Goal: Task Accomplishment & Management: Complete application form

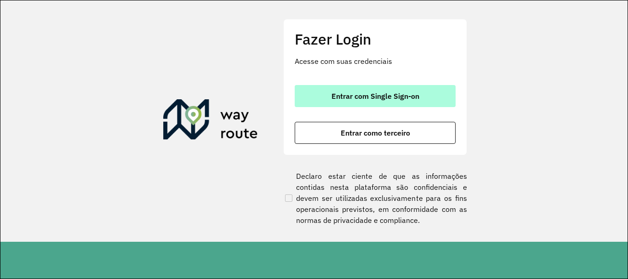
click at [373, 99] on span "Entrar com Single Sign-on" at bounding box center [375, 95] width 88 height 7
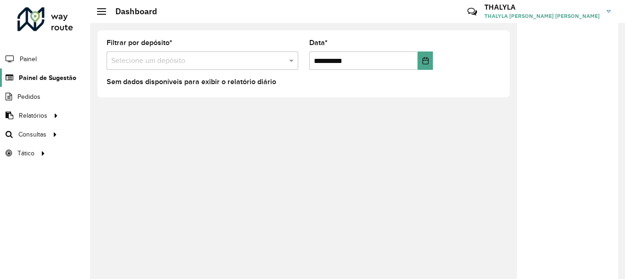
click at [41, 78] on span "Painel de Sugestão" at bounding box center [47, 78] width 57 height 10
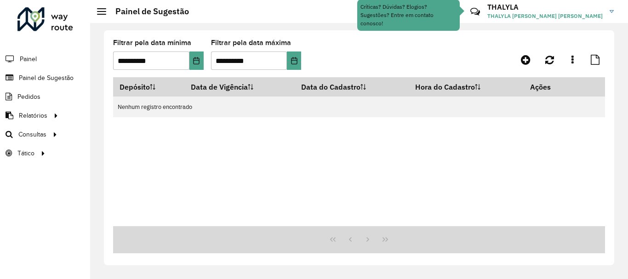
click at [239, 160] on div "Depósito Data de Vigência Data do Cadastro Hora do Cadastro Ações Nenhum regist…" at bounding box center [359, 151] width 492 height 149
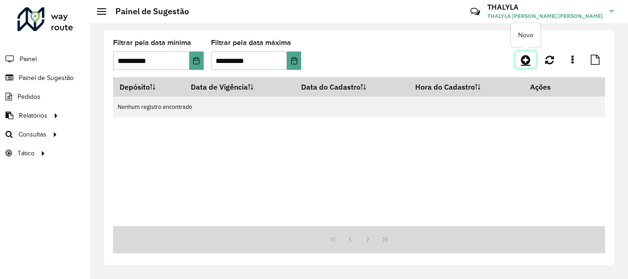
click at [527, 59] on icon at bounding box center [526, 59] width 10 height 11
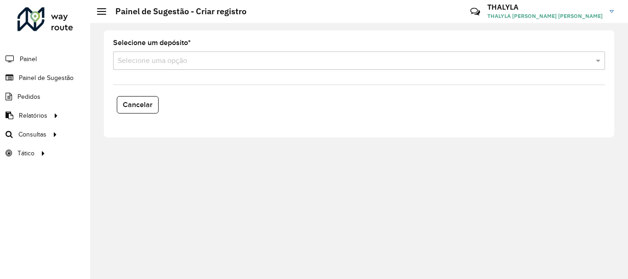
click at [166, 59] on input "text" at bounding box center [350, 61] width 464 height 11
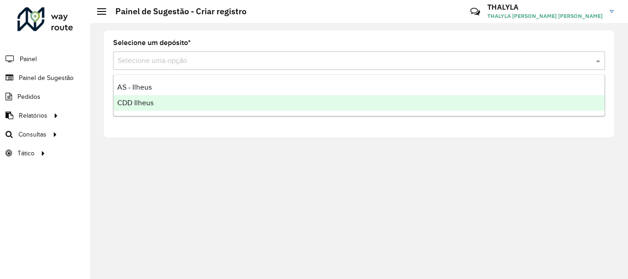
click at [142, 107] on div "CDD Ilheus" at bounding box center [359, 103] width 491 height 16
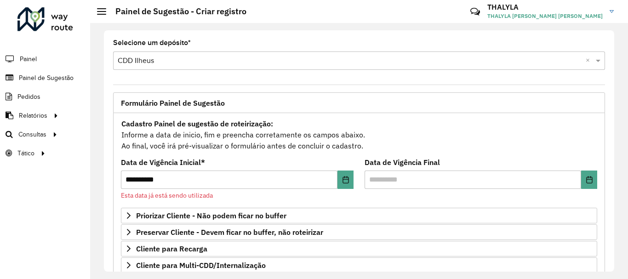
scroll to position [92, 0]
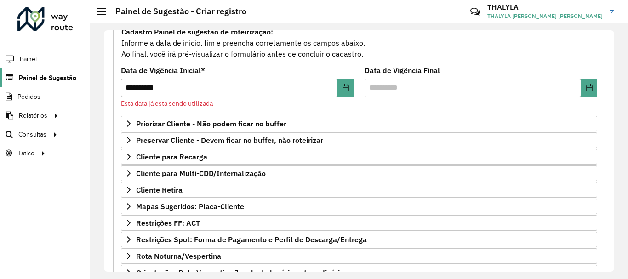
click at [58, 77] on span "Painel de Sugestão" at bounding box center [47, 78] width 57 height 10
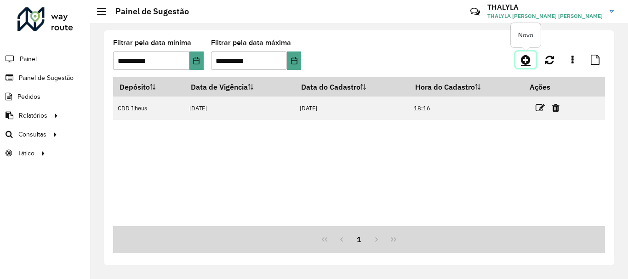
click at [523, 61] on icon at bounding box center [526, 59] width 10 height 11
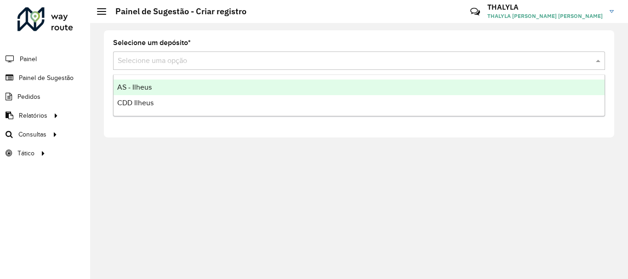
click at [180, 63] on input "text" at bounding box center [350, 61] width 464 height 11
click at [141, 86] on span "AS - Ilheus" at bounding box center [134, 87] width 34 height 8
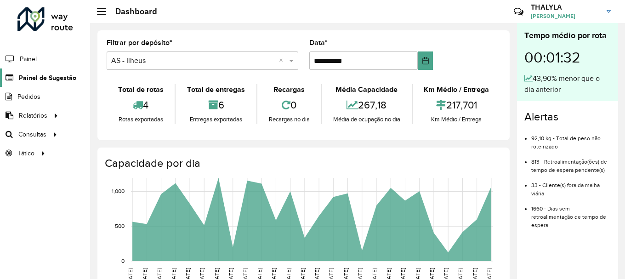
click at [32, 82] on span "Painel de Sugestão" at bounding box center [47, 78] width 57 height 10
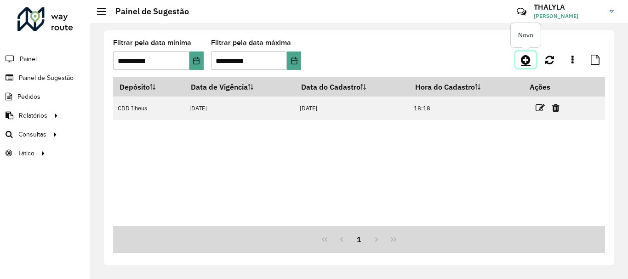
click at [525, 64] on icon at bounding box center [526, 59] width 10 height 11
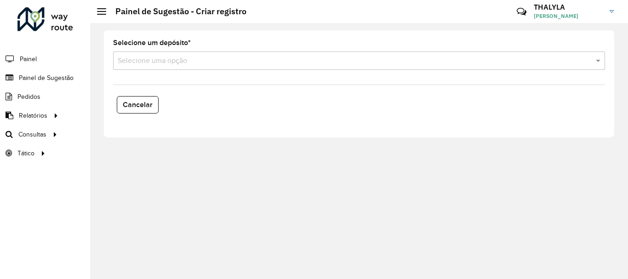
click at [159, 60] on hb-app "Aguarde... Pop-up bloqueado! Seu navegador bloqueou automáticamente a abertura …" at bounding box center [314, 139] width 628 height 279
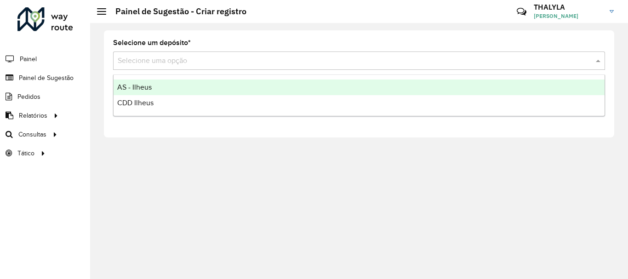
click at [159, 60] on input "text" at bounding box center [350, 61] width 464 height 11
click at [149, 90] on span "AS - Ilheus" at bounding box center [134, 87] width 34 height 8
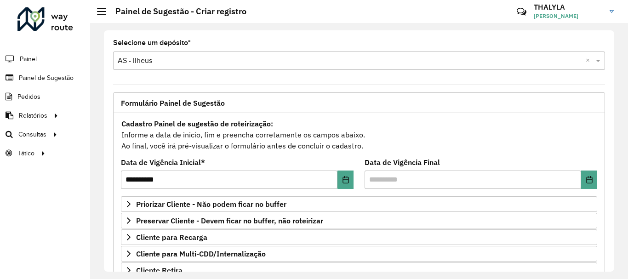
scroll to position [138, 0]
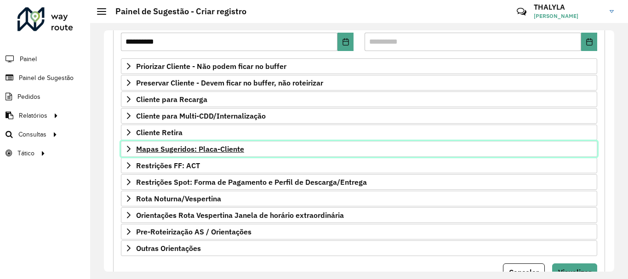
click at [231, 147] on span "Mapas Sugeridos: Placa-Cliente" at bounding box center [190, 148] width 108 height 7
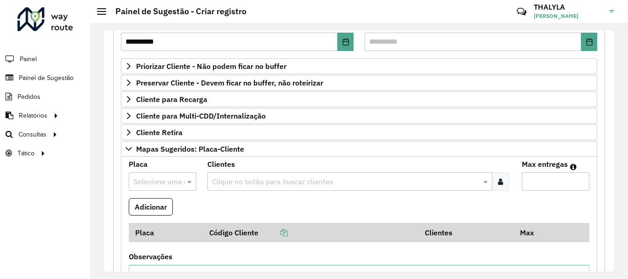
click at [276, 176] on input "text" at bounding box center [345, 181] width 271 height 11
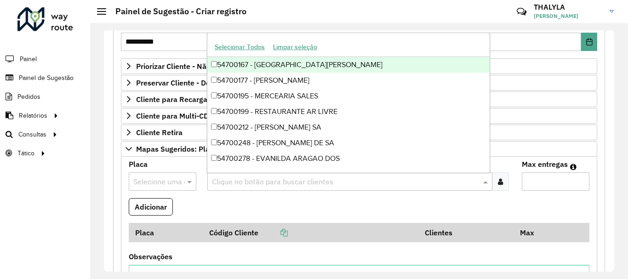
paste input "*****"
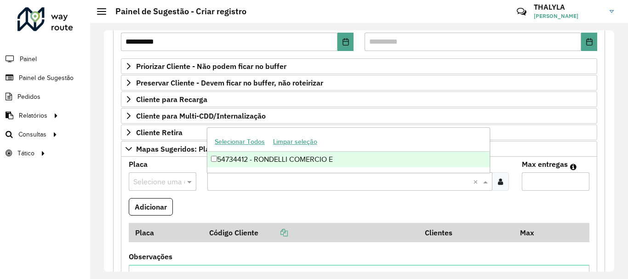
type input "*****"
click at [288, 164] on div "54734412 - RONDELLI COMERCIO E" at bounding box center [348, 160] width 282 height 16
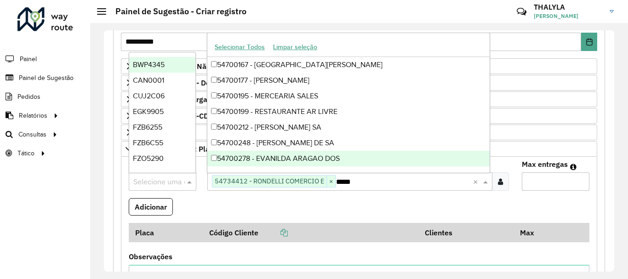
click at [151, 181] on input "text" at bounding box center [153, 181] width 40 height 11
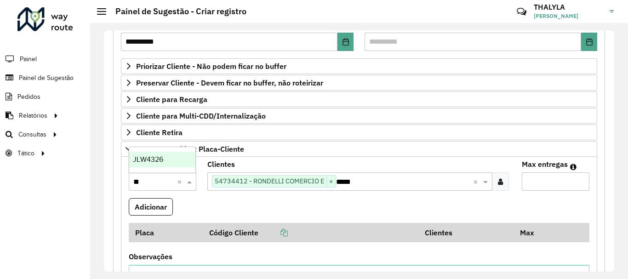
type input "***"
click at [159, 157] on span "JLW4326" at bounding box center [148, 159] width 30 height 8
click at [549, 182] on input "Max entregas" at bounding box center [556, 181] width 68 height 18
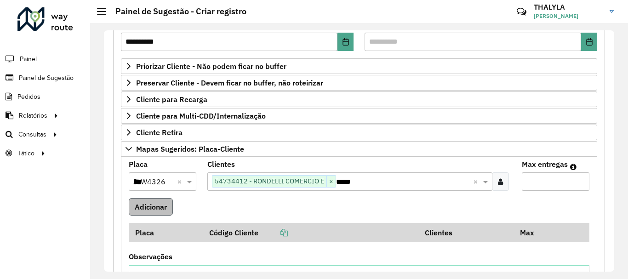
type input "*"
click at [160, 208] on button "Adicionar" at bounding box center [151, 206] width 44 height 17
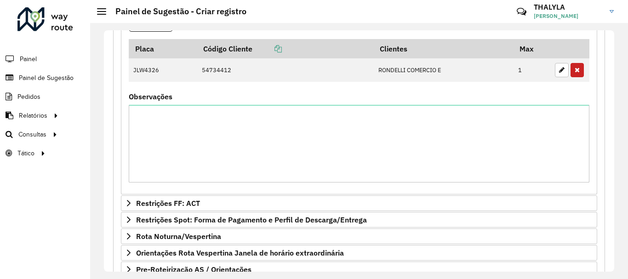
scroll to position [401, 0]
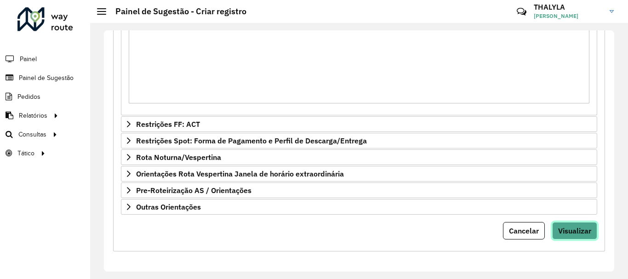
click at [570, 231] on span "Visualizar" at bounding box center [574, 230] width 33 height 9
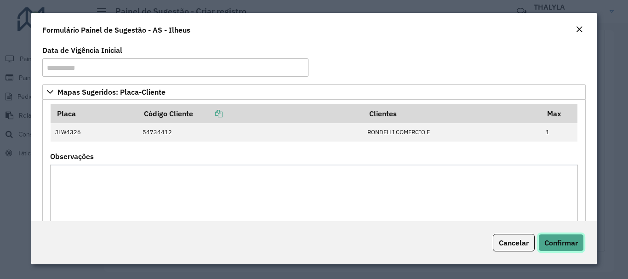
click at [561, 241] on span "Confirmar" at bounding box center [561, 242] width 34 height 9
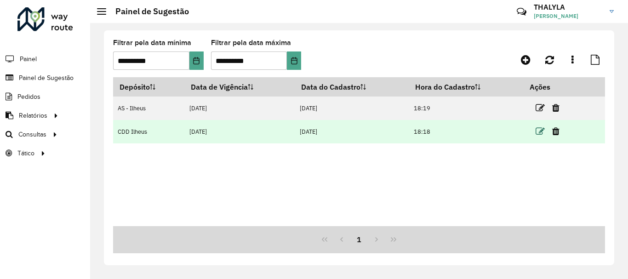
click at [538, 131] on icon at bounding box center [539, 131] width 9 height 9
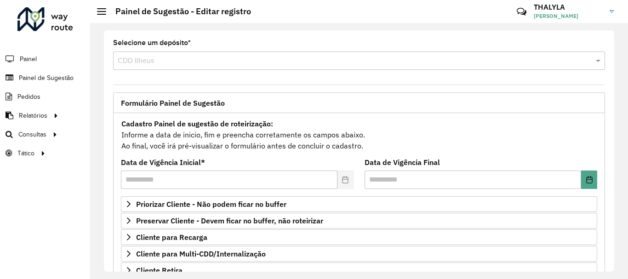
scroll to position [179, 0]
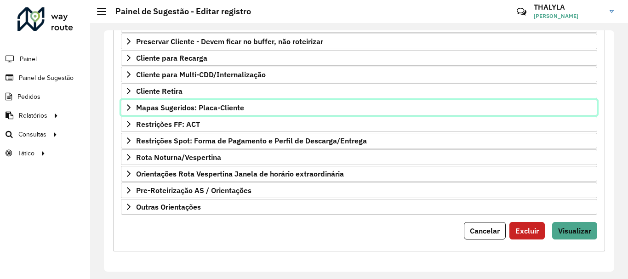
click at [243, 105] on span "Mapas Sugeridos: Placa-Cliente" at bounding box center [190, 107] width 108 height 7
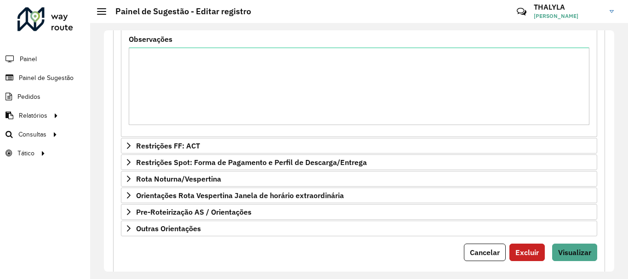
scroll to position [431, 0]
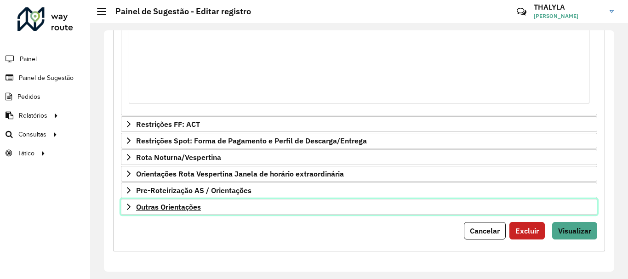
click at [273, 206] on link "Outras Orientações" at bounding box center [359, 207] width 476 height 16
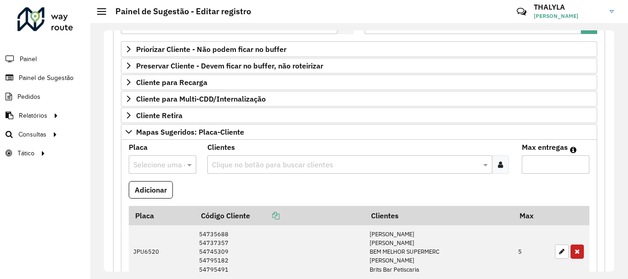
scroll to position [0, 0]
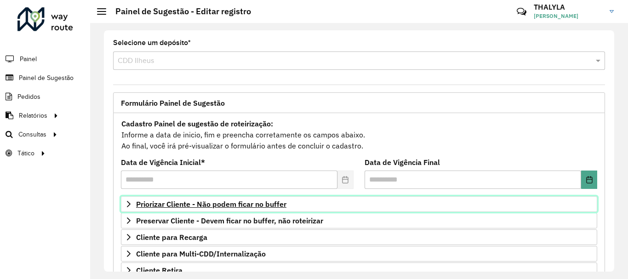
click at [257, 204] on span "Priorizar Cliente - Não podem ficar no buffer" at bounding box center [211, 203] width 150 height 7
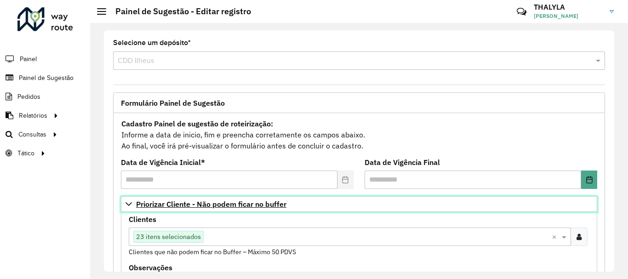
click at [261, 208] on span "Priorizar Cliente - Não podem ficar no buffer" at bounding box center [211, 203] width 150 height 7
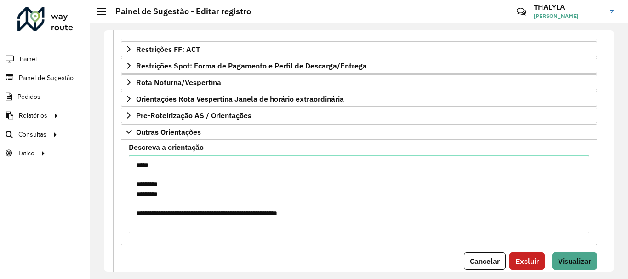
scroll to position [536, 0]
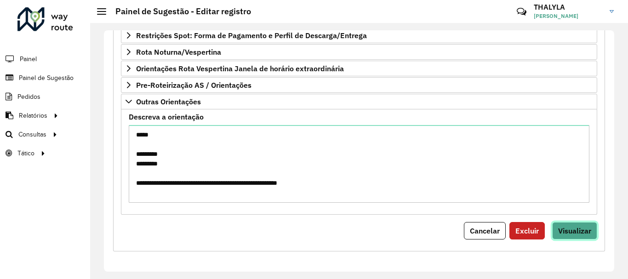
click at [562, 237] on button "Visualizar" at bounding box center [574, 230] width 45 height 17
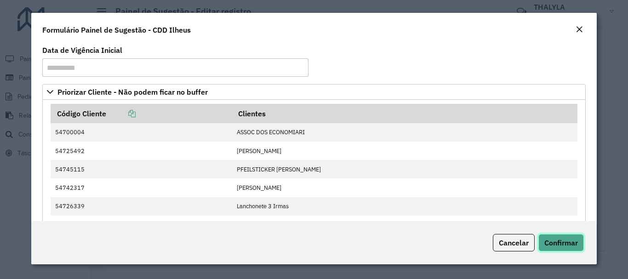
click at [563, 242] on span "Confirmar" at bounding box center [561, 242] width 34 height 9
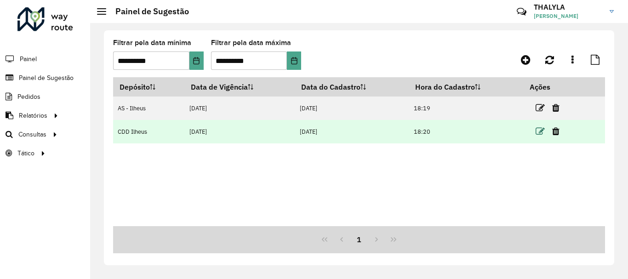
click at [540, 134] on icon at bounding box center [539, 131] width 9 height 9
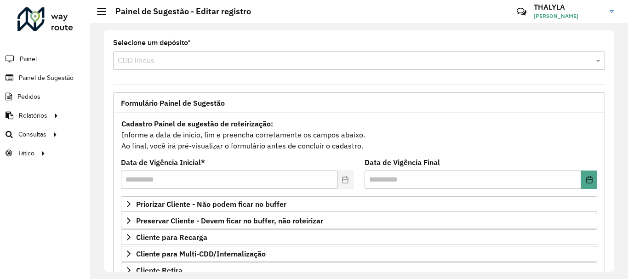
scroll to position [138, 0]
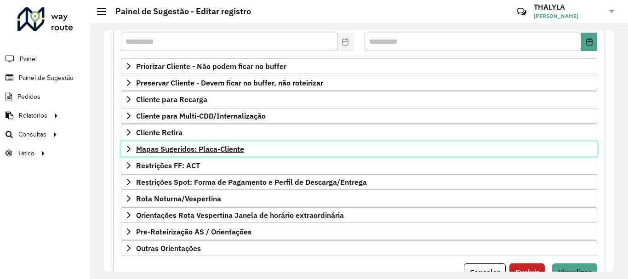
click at [241, 152] on span "Mapas Sugeridos: Placa-Cliente" at bounding box center [190, 148] width 108 height 7
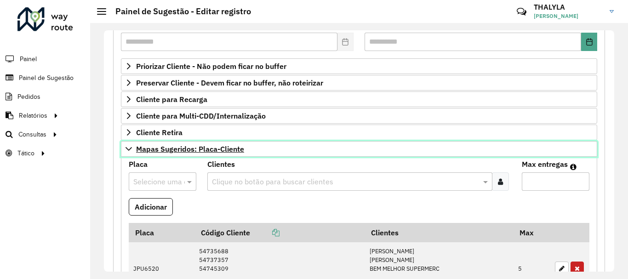
scroll to position [230, 0]
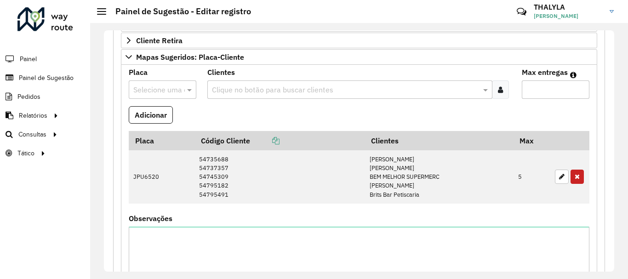
click at [312, 88] on input "text" at bounding box center [345, 90] width 271 height 11
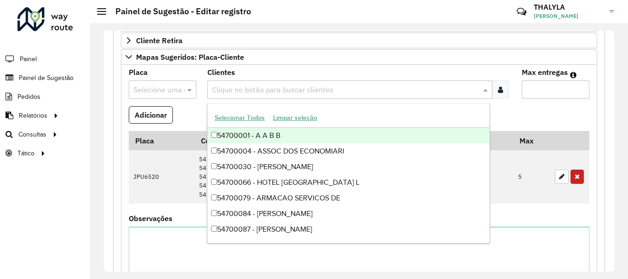
paste input "*****"
type input "*****"
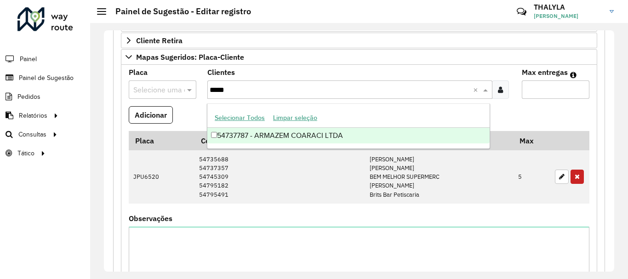
click at [305, 133] on div "54737787 - ARMAZEM COARACI LTDA" at bounding box center [348, 136] width 282 height 16
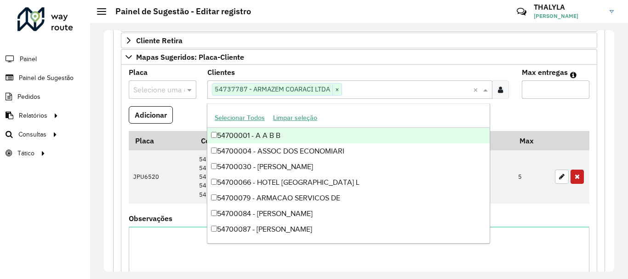
paste input "*****"
type input "*****"
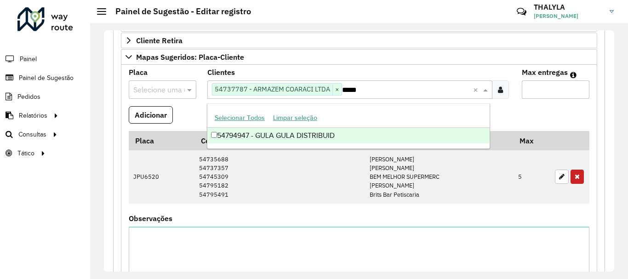
click at [279, 134] on div "54794947 - GULA GULA DISTRIBUID" at bounding box center [348, 136] width 282 height 16
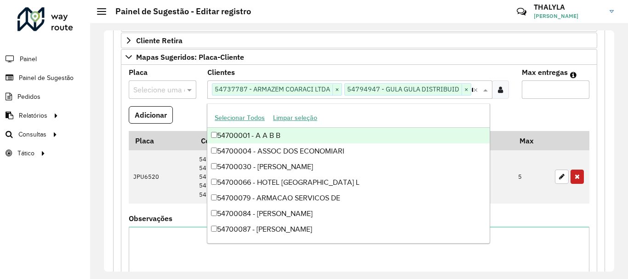
click at [535, 91] on input "Max entregas" at bounding box center [556, 89] width 68 height 18
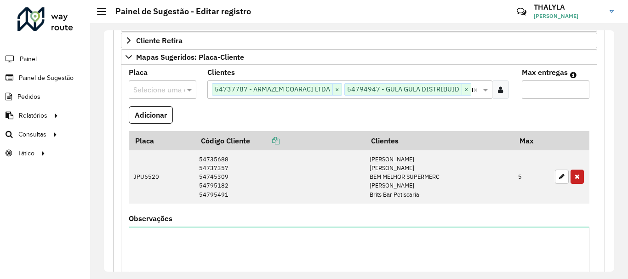
type input "*"
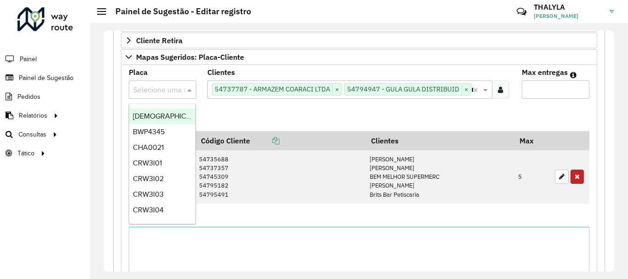
click at [150, 88] on input "text" at bounding box center [153, 90] width 40 height 11
type input "**"
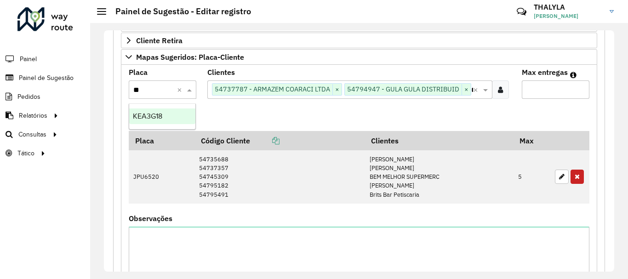
click at [159, 120] on div "KEA3G18" at bounding box center [162, 116] width 66 height 16
click at [170, 119] on button "Adicionar" at bounding box center [151, 114] width 44 height 17
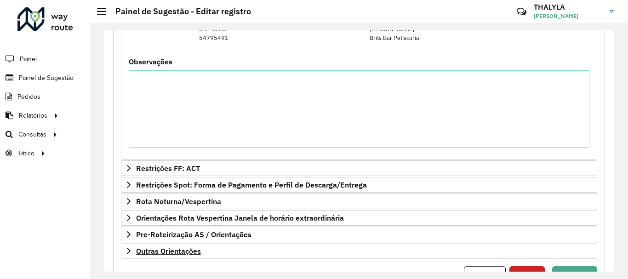
scroll to position [458, 0]
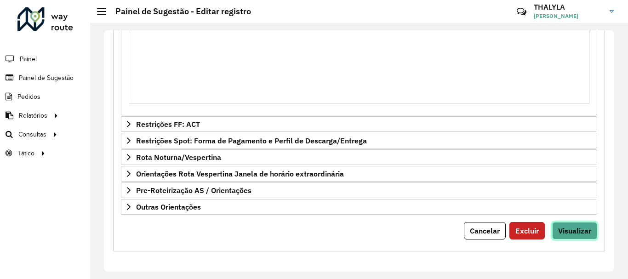
click at [575, 237] on button "Visualizar" at bounding box center [574, 230] width 45 height 17
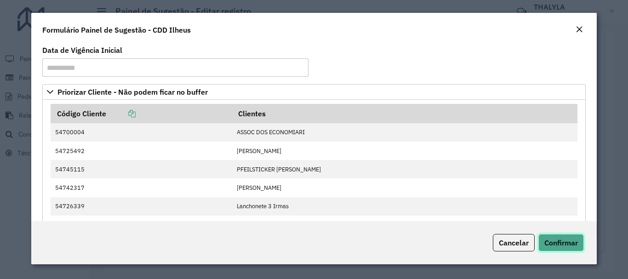
click at [569, 243] on span "Confirmar" at bounding box center [561, 242] width 34 height 9
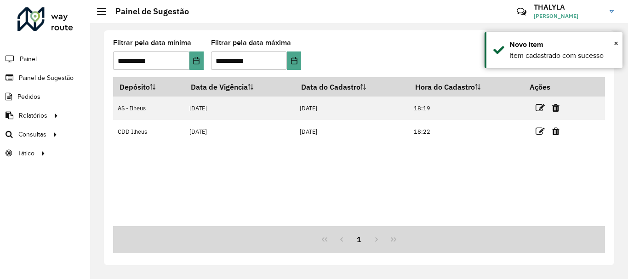
click at [469, 201] on div "Depósito Data de Vigência Data do Cadastro Hora do Cadastro Ações AS - Ilheus […" at bounding box center [359, 151] width 492 height 149
